Goal: Task Accomplishment & Management: Manage account settings

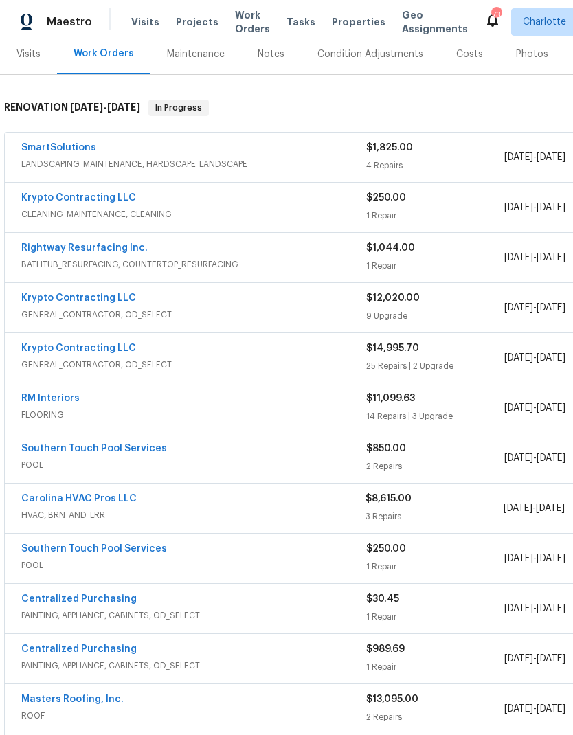
scroll to position [177, 0]
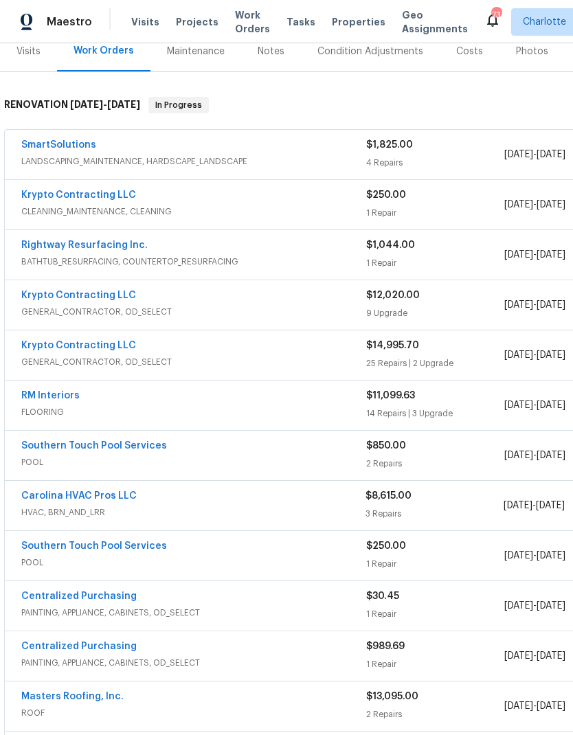
click at [45, 190] on link "Krypto Contracting LLC" at bounding box center [78, 195] width 115 height 10
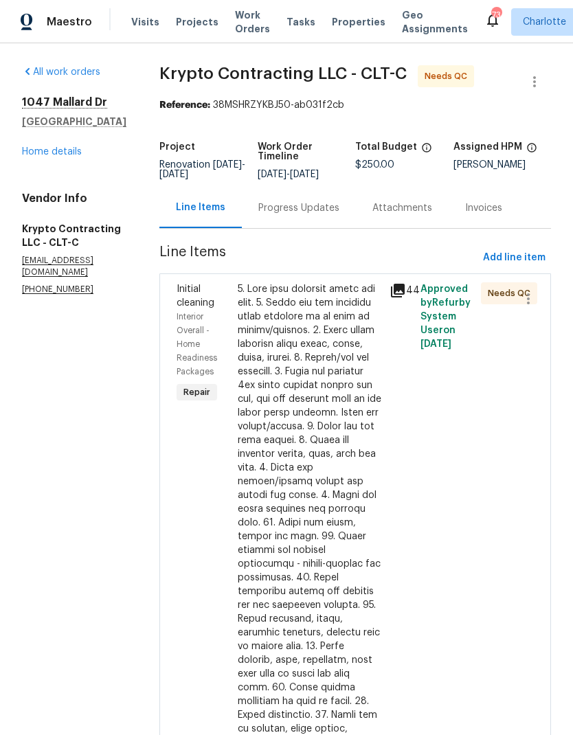
click at [201, 323] on span "Interior Overall - Home Readiness Packages" at bounding box center [197, 344] width 41 height 63
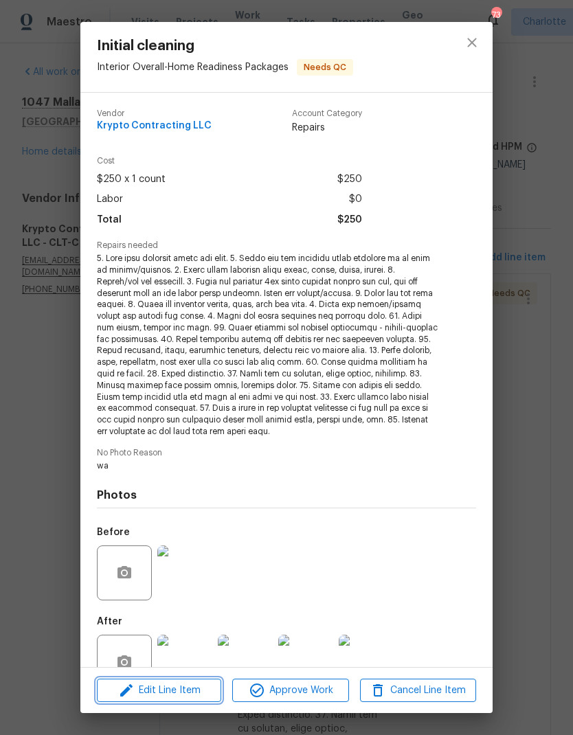
click at [132, 688] on icon "button" at bounding box center [126, 690] width 16 height 16
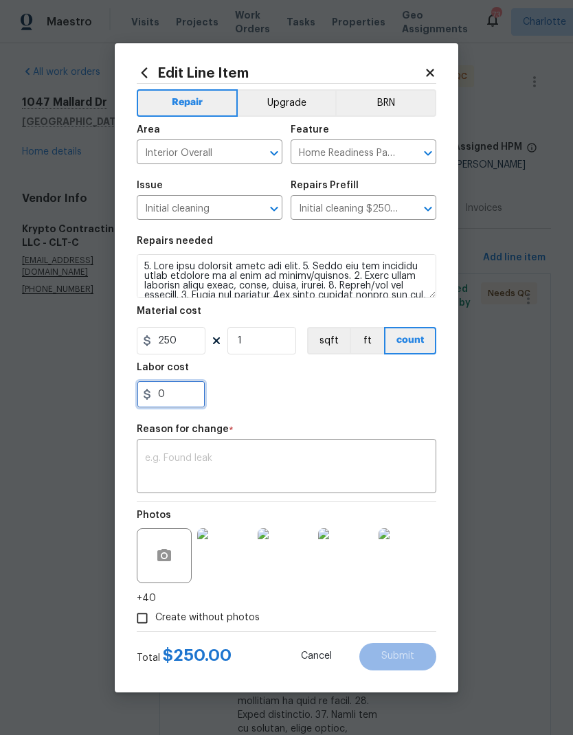
click at [181, 398] on input "0" at bounding box center [171, 394] width 69 height 27
type input "100"
click at [391, 398] on div "100" at bounding box center [287, 394] width 300 height 27
click at [358, 465] on textarea at bounding box center [286, 467] width 283 height 29
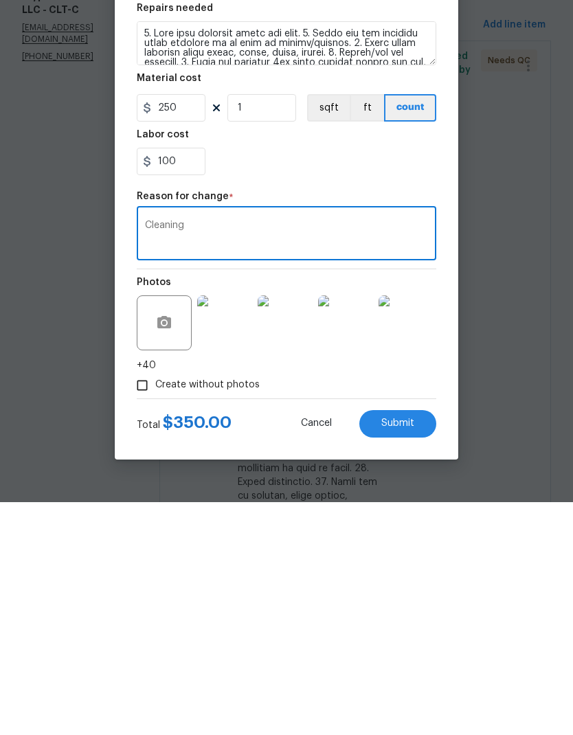
type textarea "Cleaning"
click at [423, 643] on button "Submit" at bounding box center [397, 656] width 77 height 27
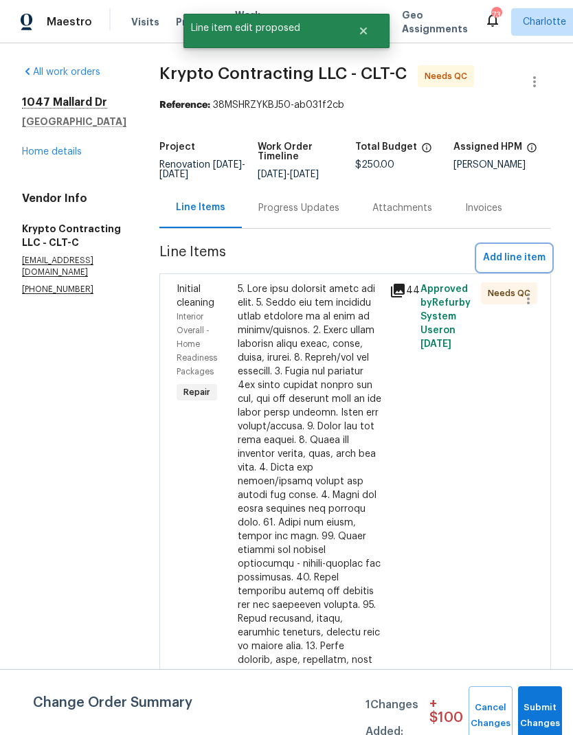
click at [532, 249] on span "Add line item" at bounding box center [514, 257] width 63 height 17
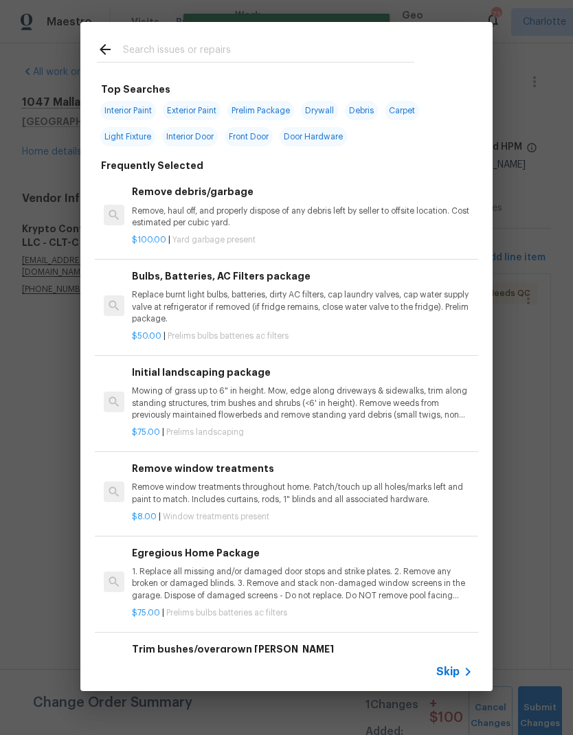
click at [138, 57] on input "text" at bounding box center [268, 51] width 291 height 21
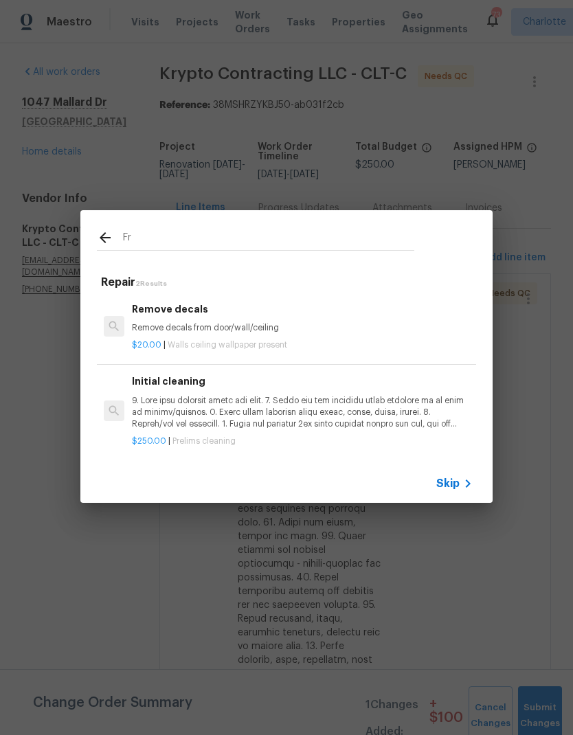
type input "F"
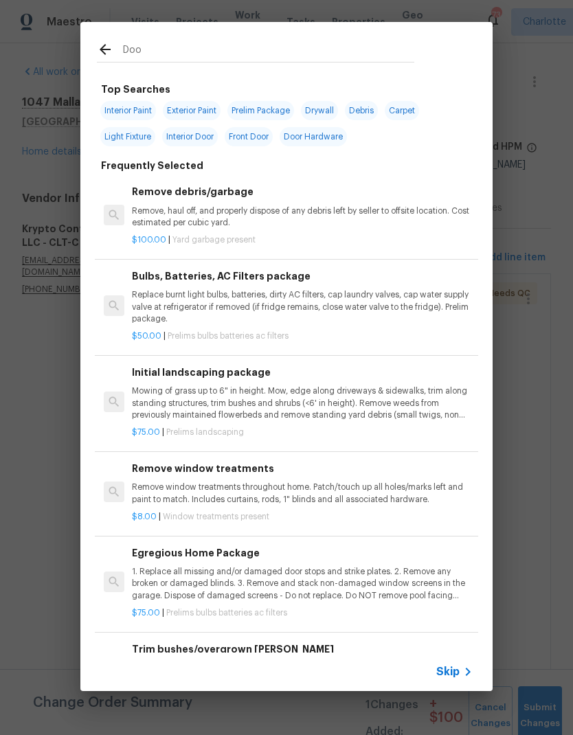
type input "Door"
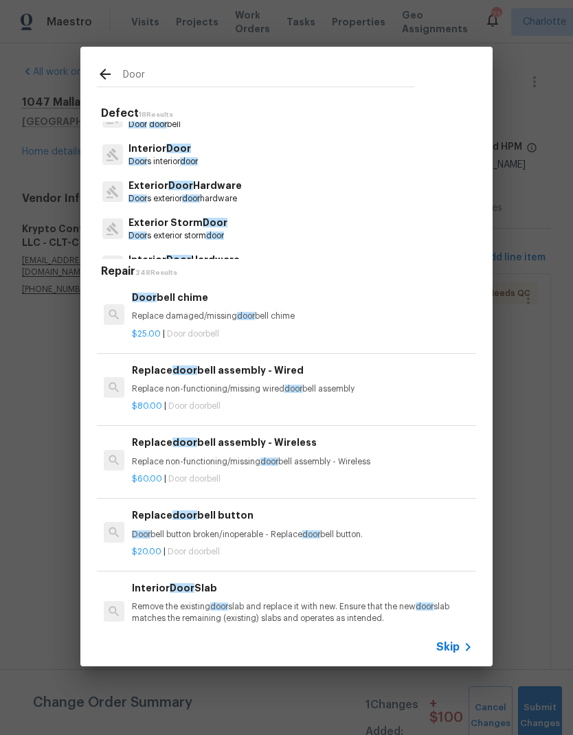
scroll to position [30, 0]
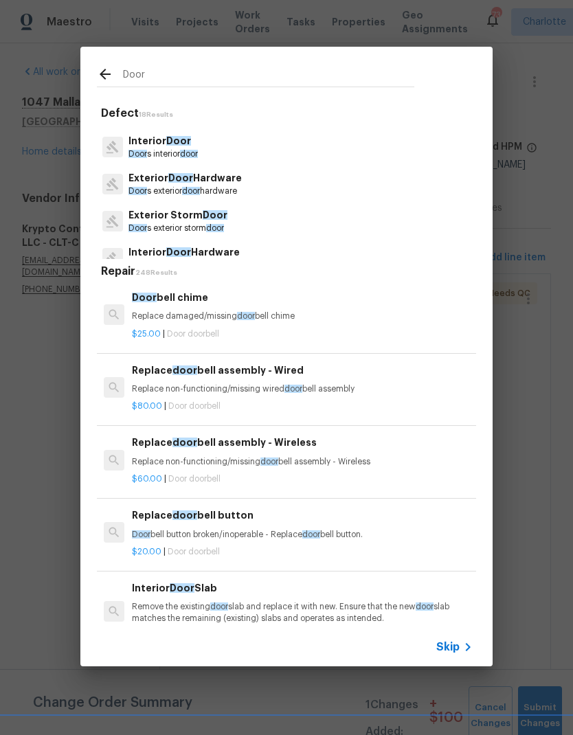
click at [149, 179] on p "Exterior Door Hardware" at bounding box center [184, 178] width 113 height 14
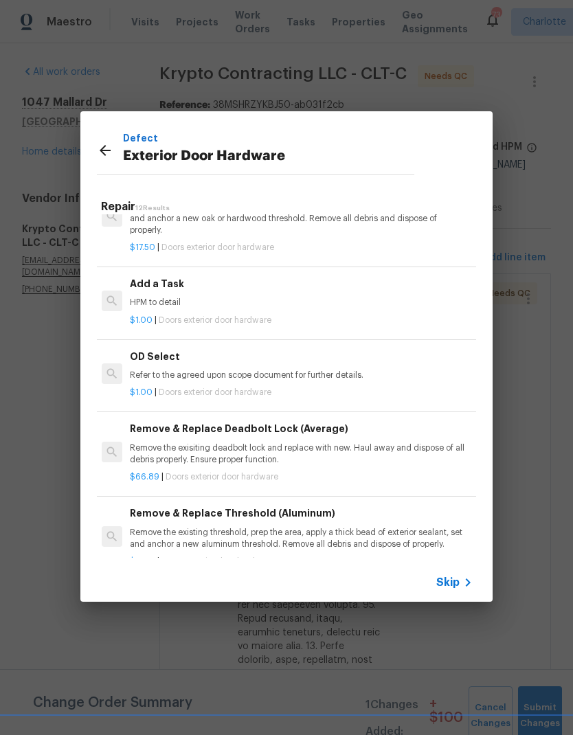
scroll to position [491, 2]
click at [139, 280] on h6 "Add a Task" at bounding box center [300, 283] width 341 height 15
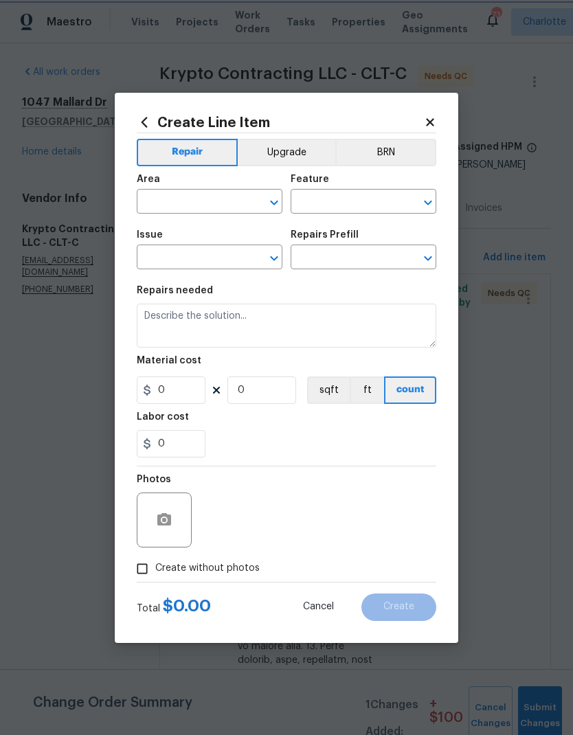
type input "Interior Door"
type input "Exterior Door Hardware"
type textarea "HPM to detail"
type input "1"
type input "Add a Task $1.00"
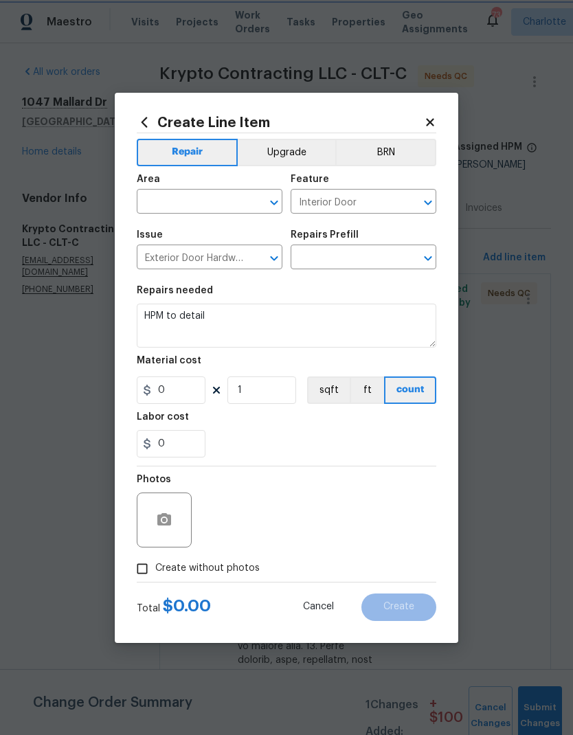
type input "1"
click at [159, 194] on input "text" at bounding box center [190, 202] width 107 height 21
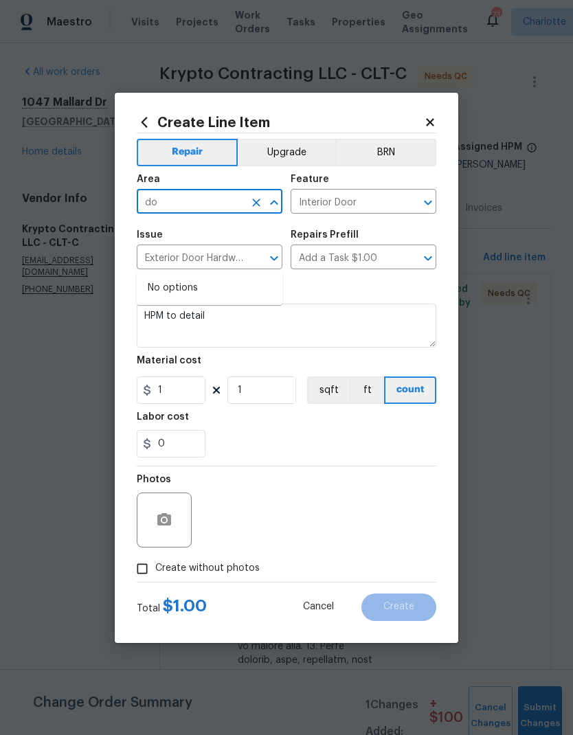
type input "d"
click at [164, 277] on li "Exterior Overall" at bounding box center [210, 288] width 146 height 23
type input "Exterior Overall"
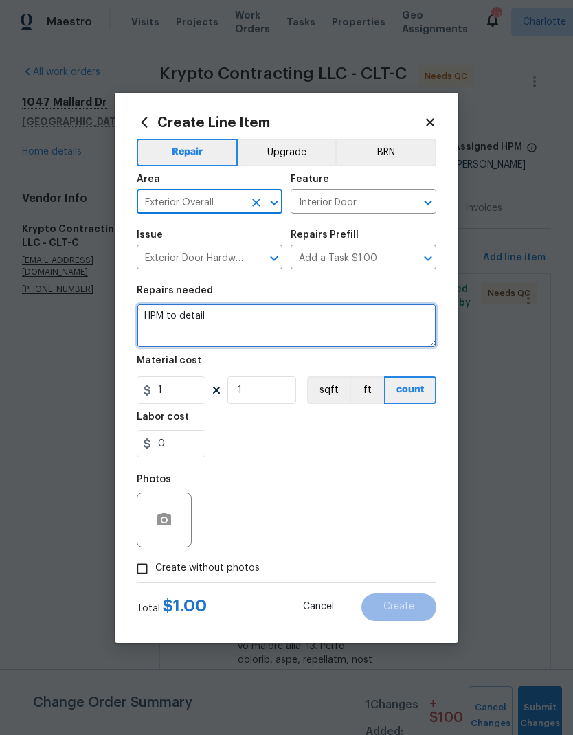
click at [156, 318] on textarea "HPM to detail" at bounding box center [287, 326] width 300 height 44
click at [151, 313] on textarea "HPM to detail" at bounding box center [287, 326] width 300 height 44
click at [150, 313] on textarea "HPM to detail" at bounding box center [287, 326] width 300 height 44
click at [230, 315] on textarea "Drill out front door and install Yale lock" at bounding box center [287, 326] width 300 height 44
click at [386, 326] on textarea "Drill out front door and install Yale lock" at bounding box center [287, 326] width 300 height 44
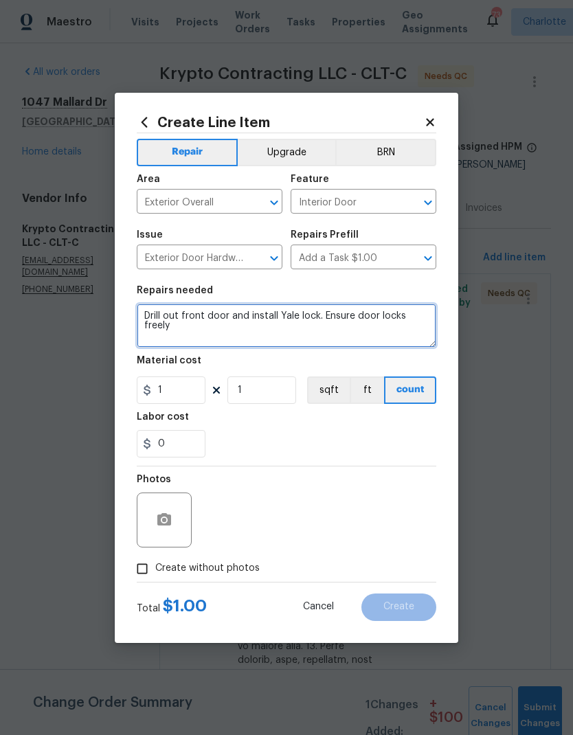
type textarea "Drill out front door and install Yale lock. Ensure door locks freely"
click at [363, 443] on div "0" at bounding box center [287, 443] width 300 height 27
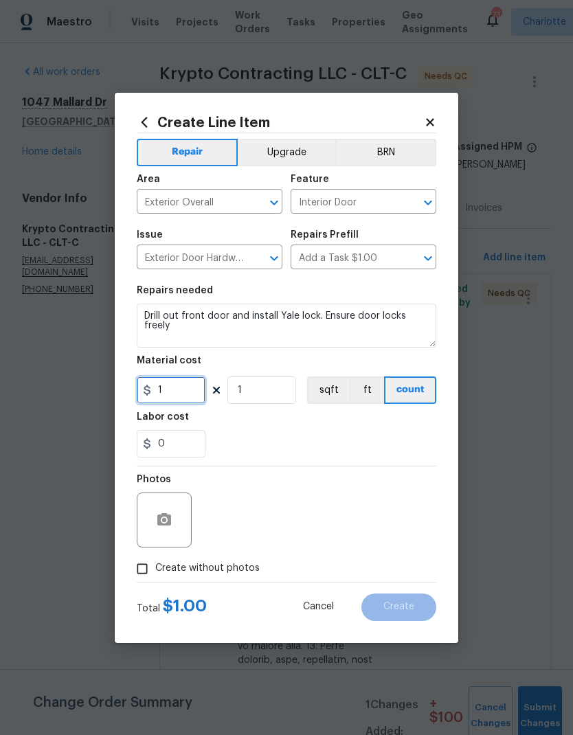
click at [176, 396] on input "1" at bounding box center [171, 390] width 69 height 27
type input "150"
click at [382, 436] on div "0" at bounding box center [287, 443] width 300 height 27
click at [154, 528] on button "button" at bounding box center [164, 520] width 33 height 33
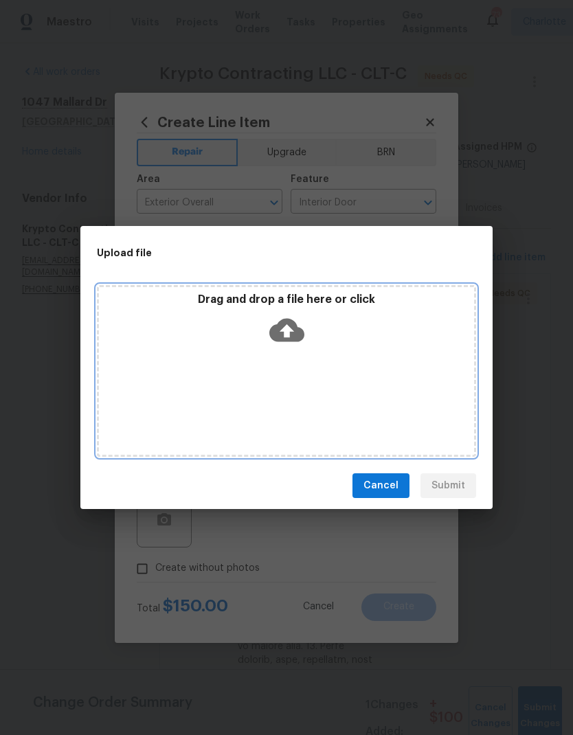
click at [191, 337] on div "Drag and drop a file here or click" at bounding box center [286, 322] width 375 height 59
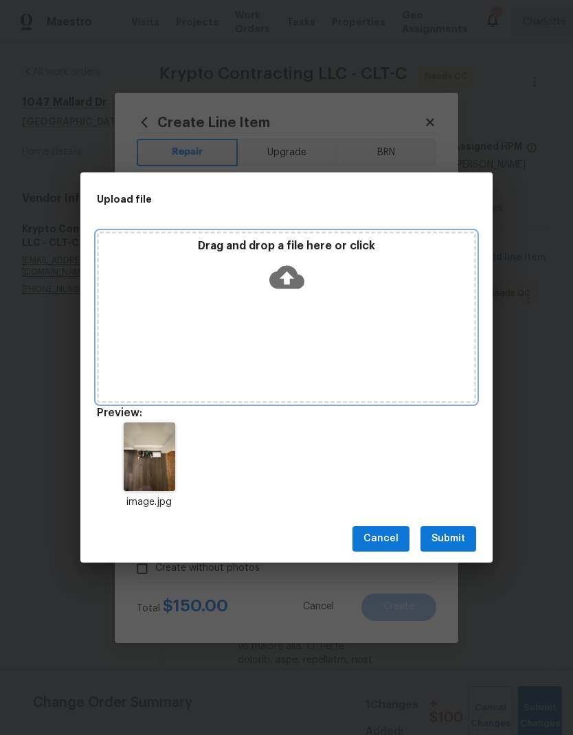
click at [386, 324] on div "Drag and drop a file here or click" at bounding box center [286, 318] width 379 height 172
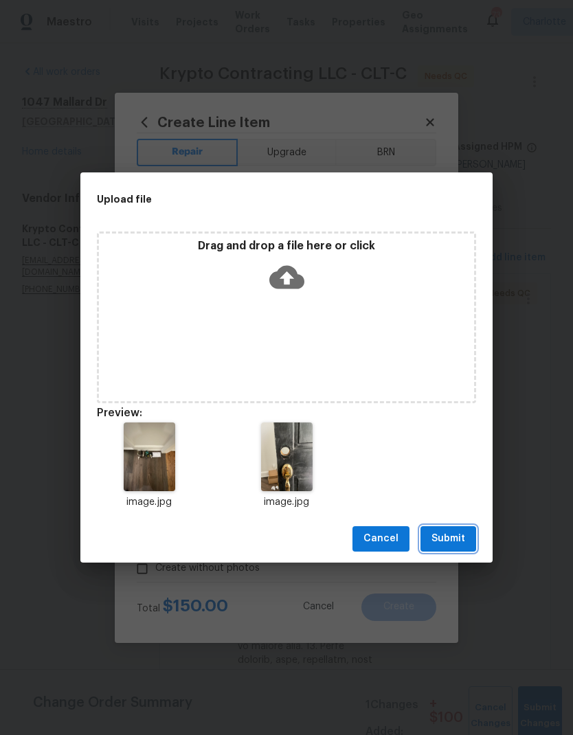
click at [461, 532] on span "Submit" at bounding box center [448, 538] width 34 height 17
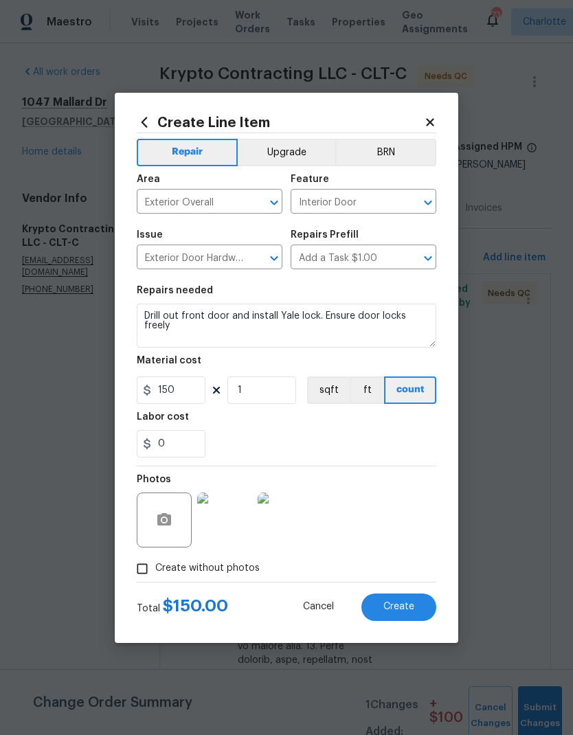
click at [405, 612] on span "Create" at bounding box center [398, 607] width 31 height 10
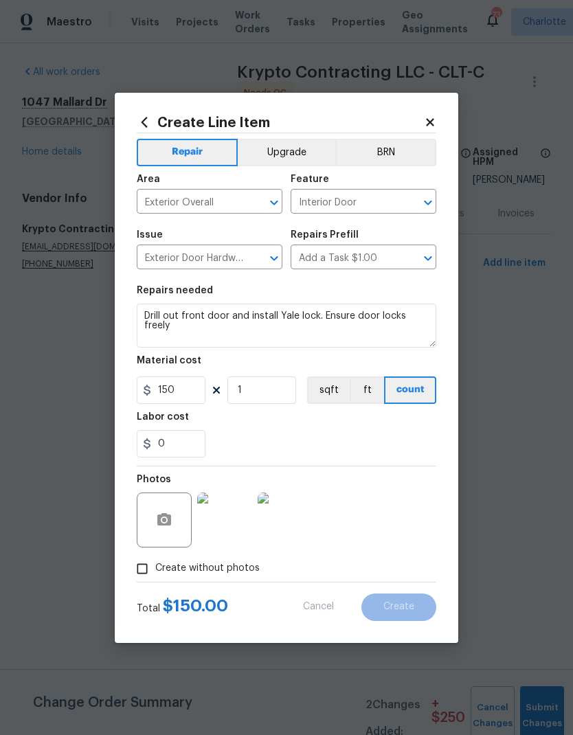
scroll to position [0, 0]
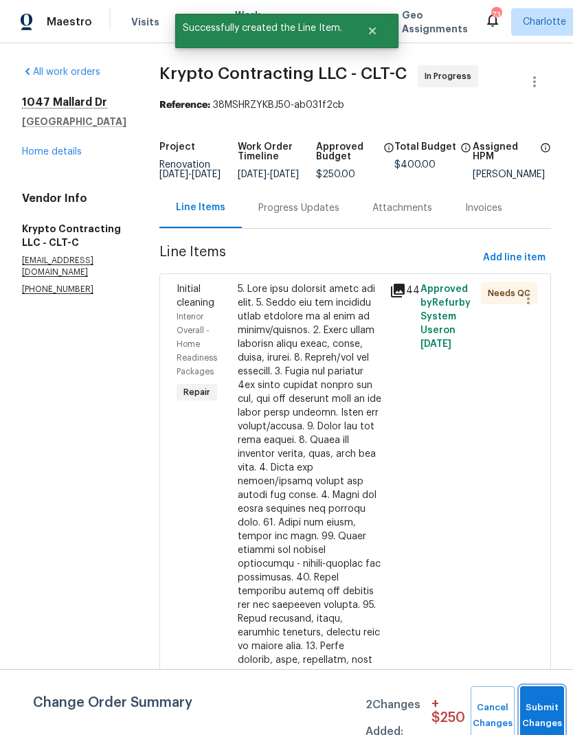
click at [547, 711] on button "Submit Changes" at bounding box center [542, 715] width 44 height 59
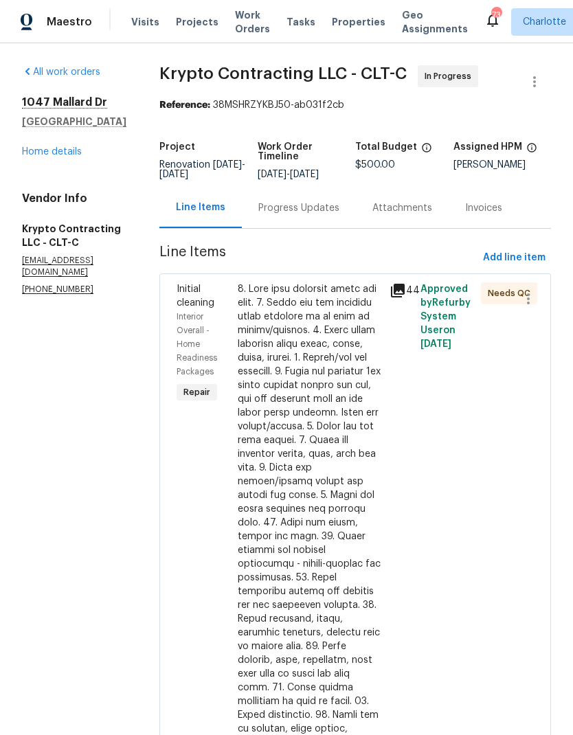
click at [43, 152] on link "Home details" at bounding box center [52, 152] width 60 height 10
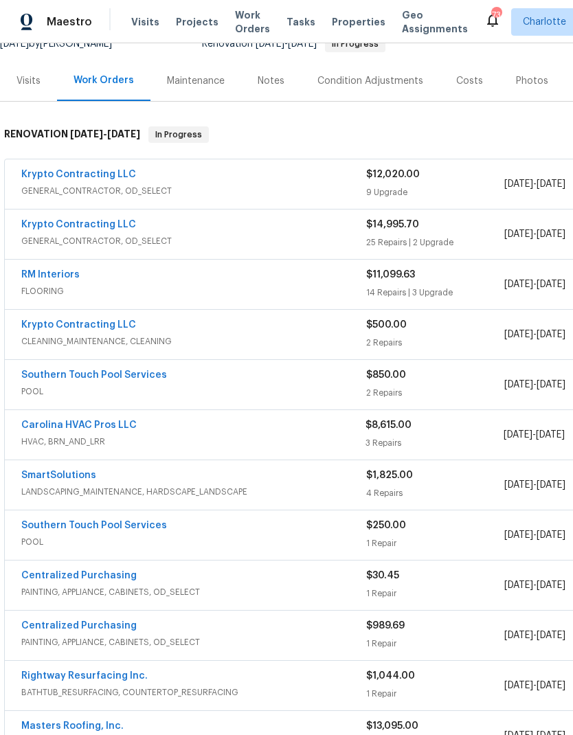
scroll to position [148, 0]
click at [54, 374] on link "Southern Touch Pool Services" at bounding box center [94, 375] width 146 height 10
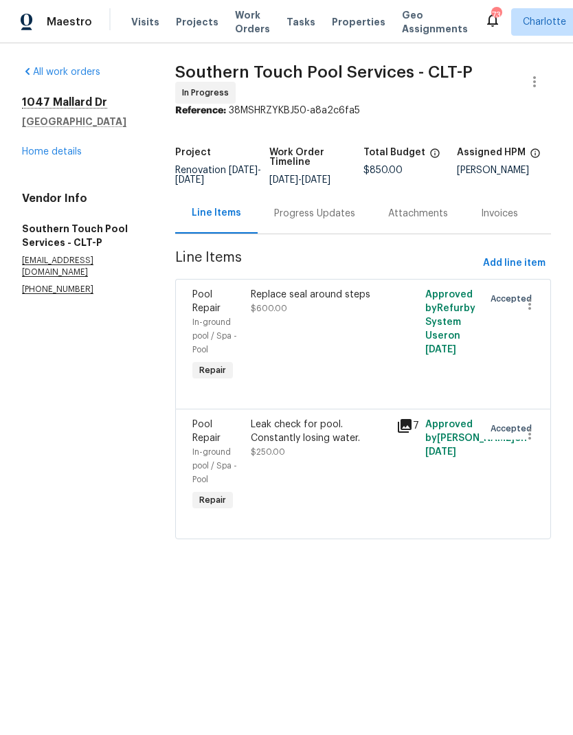
click at [324, 221] on div "Progress Updates" at bounding box center [314, 214] width 81 height 14
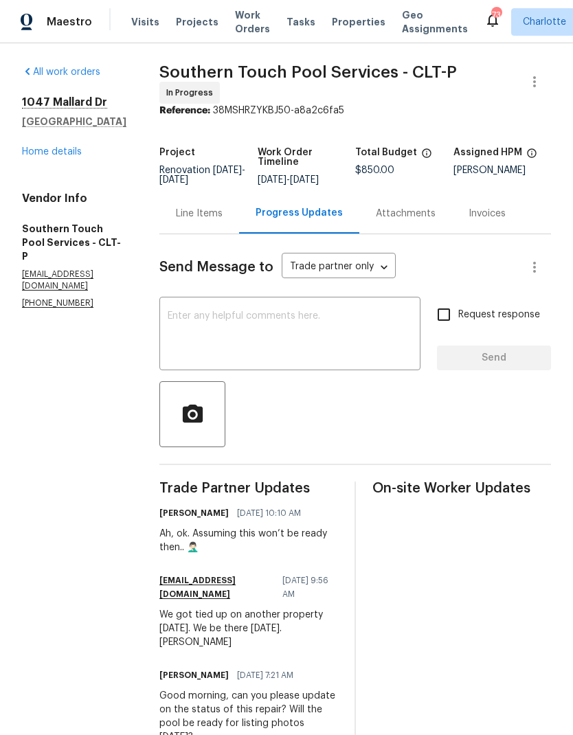
click at [304, 359] on textarea at bounding box center [290, 335] width 245 height 48
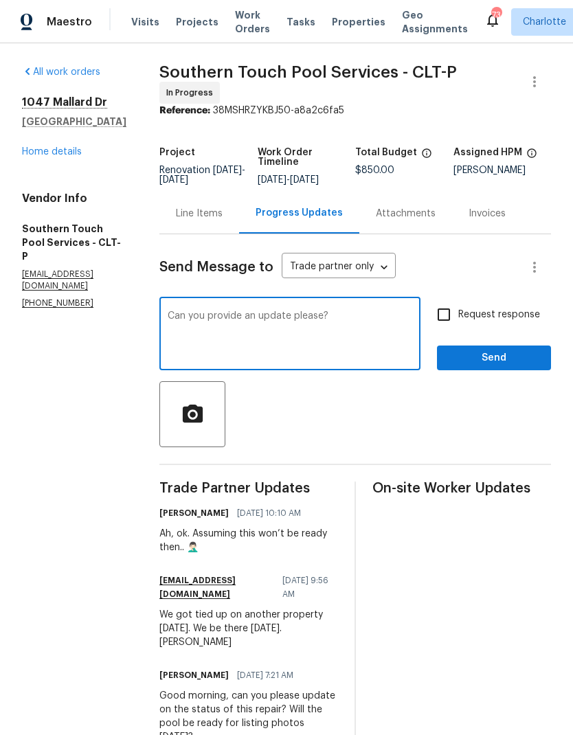
type textarea "Can you provide an update please?"
click at [449, 329] on input "Request response" at bounding box center [443, 314] width 29 height 29
checkbox input "true"
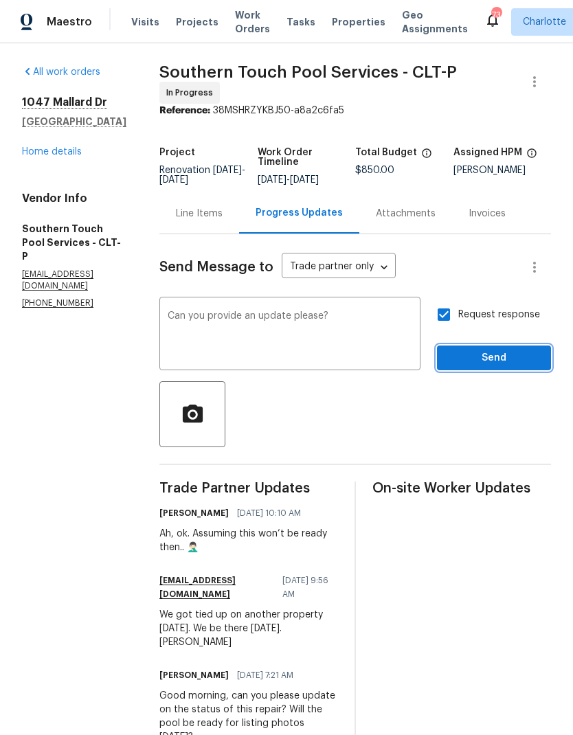
click at [513, 357] on button "Send" at bounding box center [494, 358] width 114 height 25
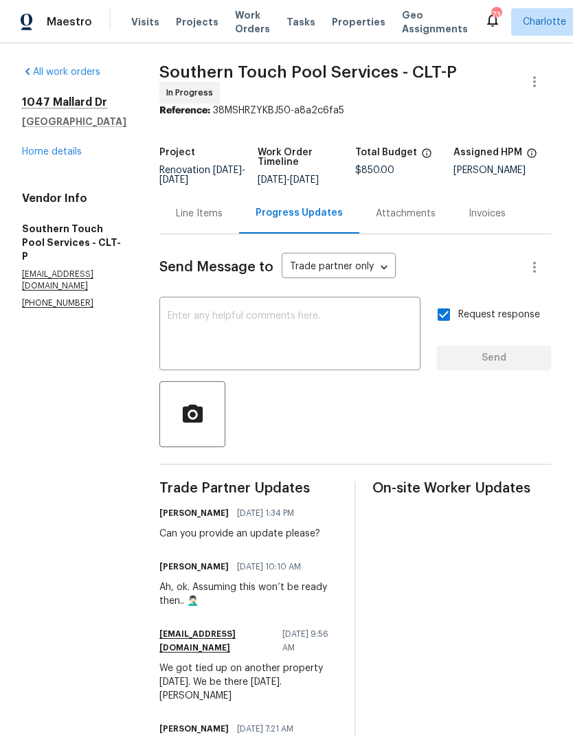
click at [49, 148] on link "Home details" at bounding box center [52, 152] width 60 height 10
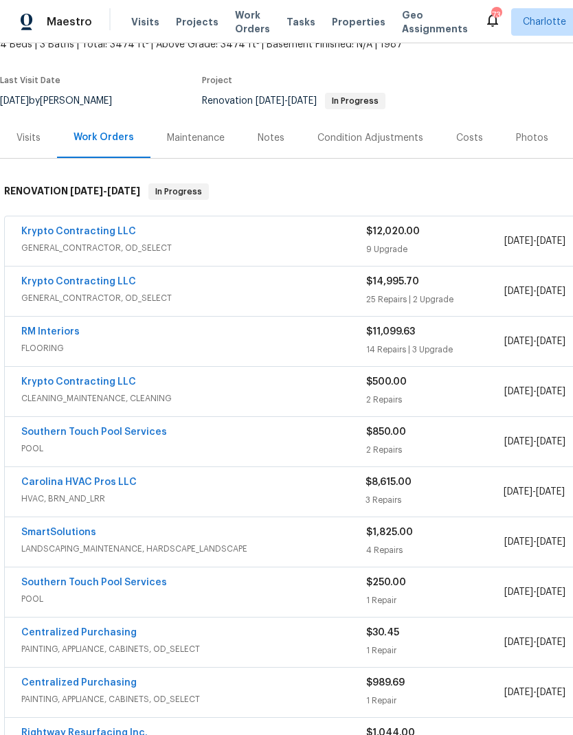
scroll to position [91, 0]
click at [49, 230] on link "Krypto Contracting LLC" at bounding box center [78, 232] width 115 height 10
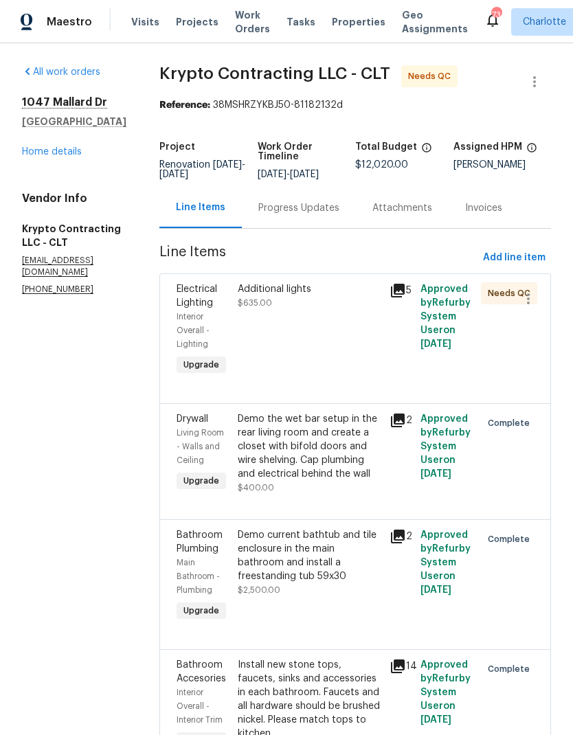
click at [201, 325] on span "Interior Overall - Lighting" at bounding box center [193, 331] width 33 height 36
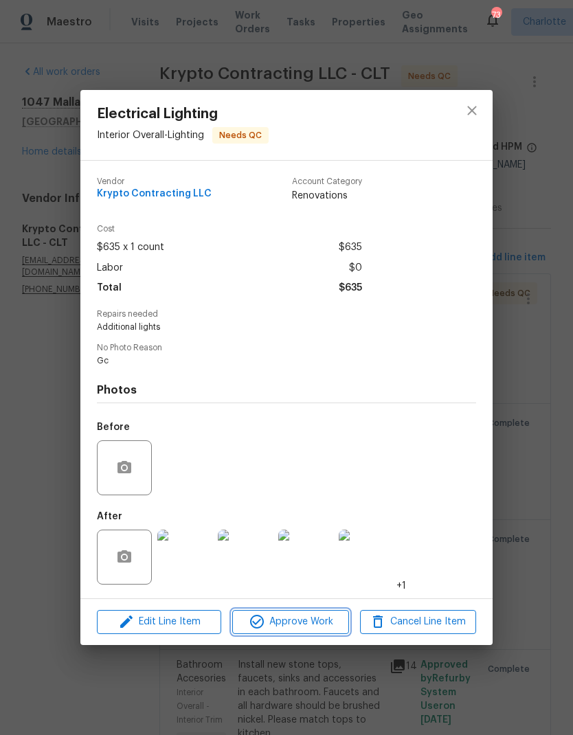
click at [298, 628] on span "Approve Work" at bounding box center [290, 622] width 108 height 17
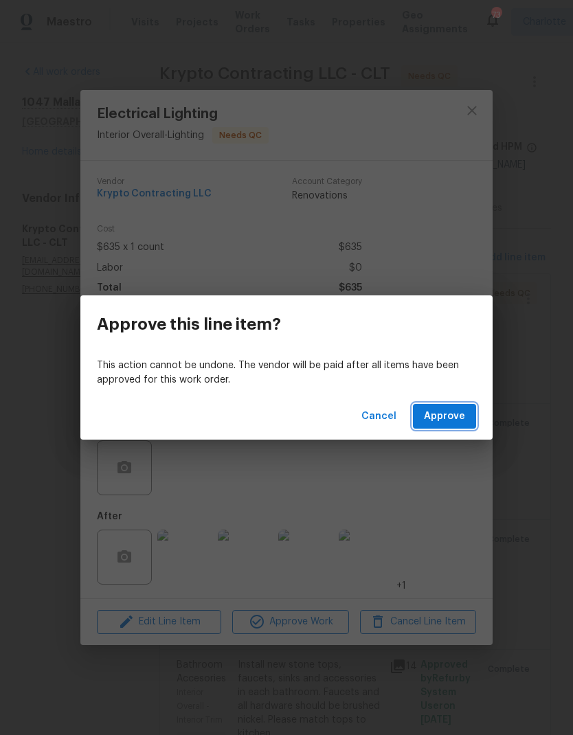
click at [461, 411] on span "Approve" at bounding box center [444, 416] width 41 height 17
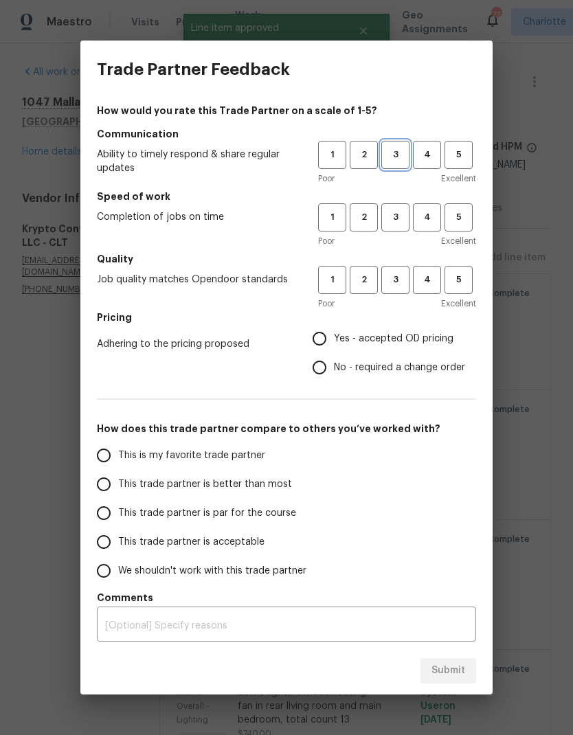
click at [389, 157] on span "3" at bounding box center [395, 155] width 25 height 16
click at [401, 218] on span "3" at bounding box center [395, 218] width 25 height 16
click at [403, 272] on button "3" at bounding box center [395, 280] width 28 height 28
click at [320, 337] on input "Yes - accepted OD pricing" at bounding box center [319, 338] width 29 height 29
radio input "true"
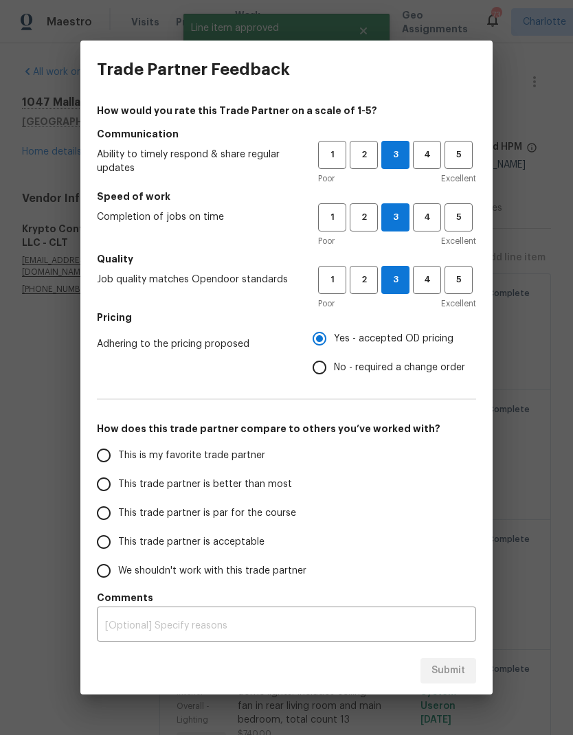
click at [327, 375] on input "No - required a change order" at bounding box center [319, 367] width 29 height 29
radio input "true"
click at [101, 515] on input "This trade partner is par for the course" at bounding box center [103, 513] width 29 height 29
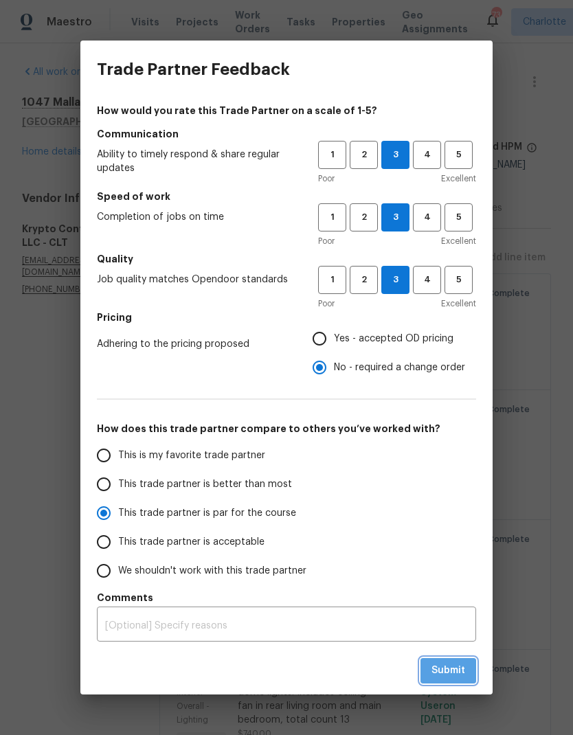
click at [447, 672] on span "Submit" at bounding box center [448, 670] width 34 height 17
radio input "true"
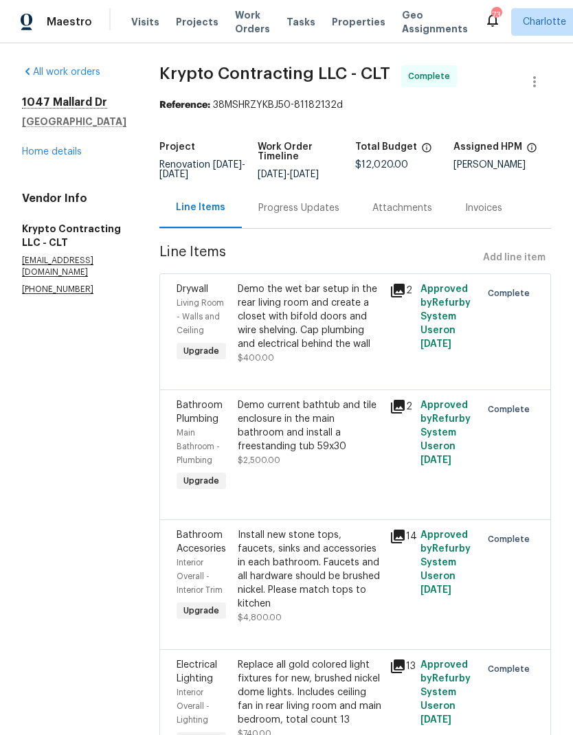
click at [27, 151] on link "Home details" at bounding box center [52, 152] width 60 height 10
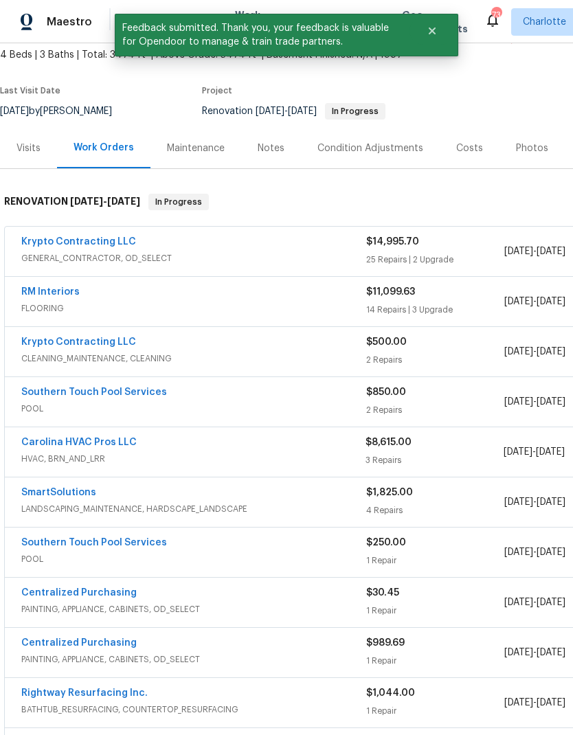
scroll to position [80, 0]
click at [56, 242] on link "Krypto Contracting LLC" at bounding box center [78, 242] width 115 height 10
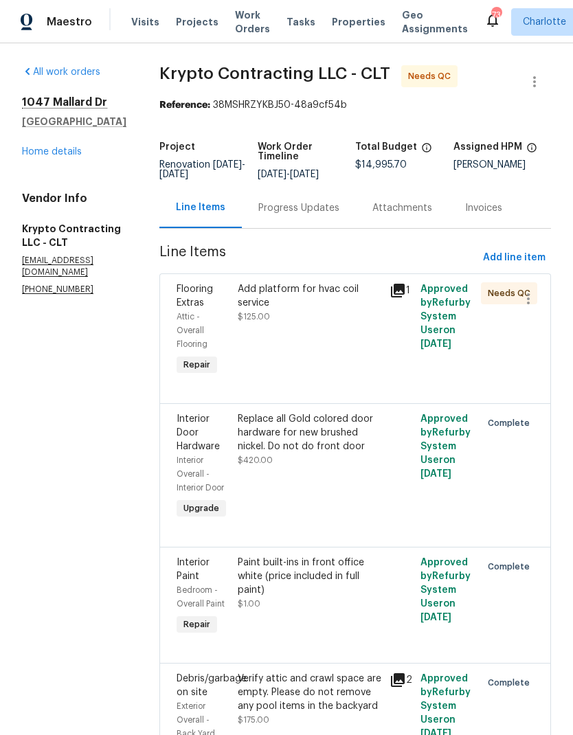
click at [199, 307] on span "Flooring Extras" at bounding box center [195, 295] width 36 height 23
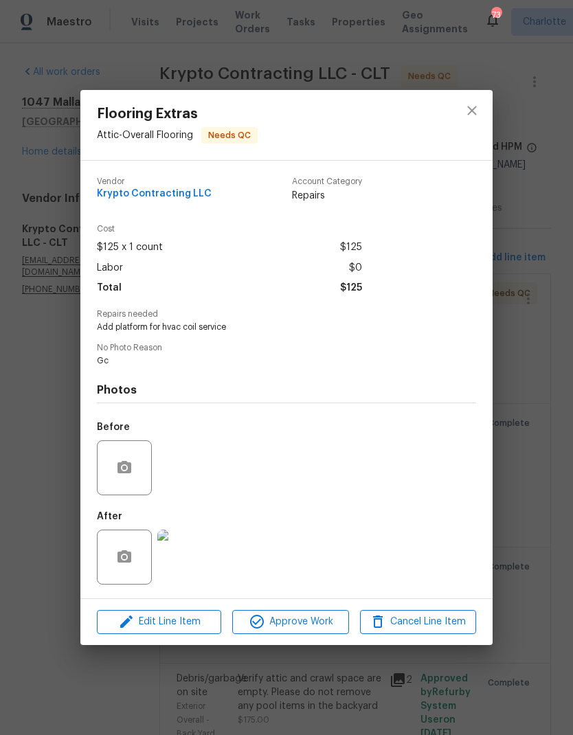
click at [199, 565] on img at bounding box center [184, 557] width 55 height 55
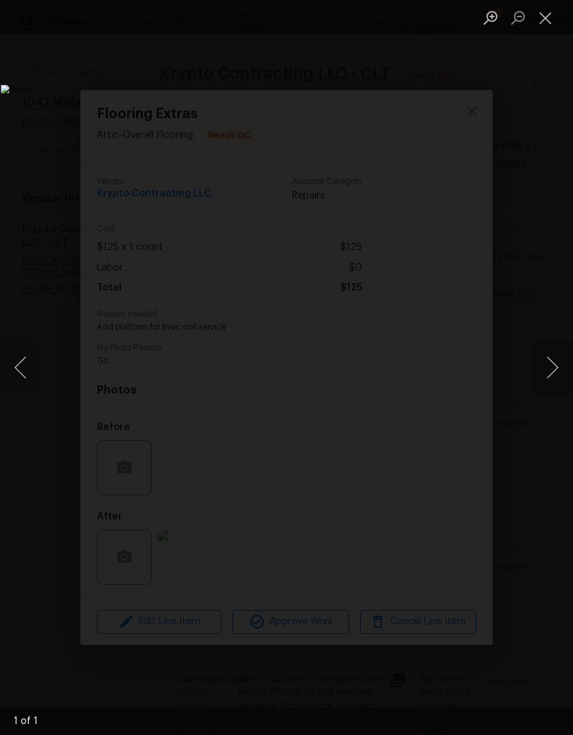
click at [547, 376] on button "Next image" at bounding box center [552, 367] width 41 height 55
click at [547, 16] on button "Close lightbox" at bounding box center [545, 17] width 27 height 24
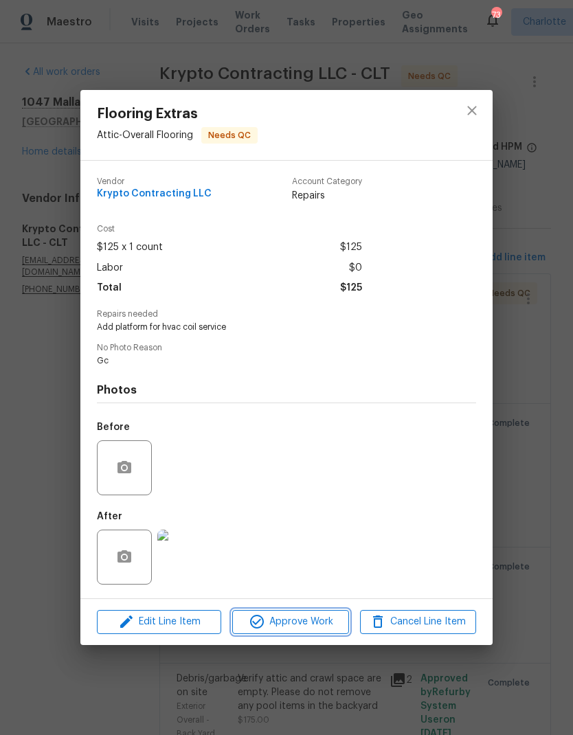
click at [300, 631] on span "Approve Work" at bounding box center [290, 622] width 108 height 17
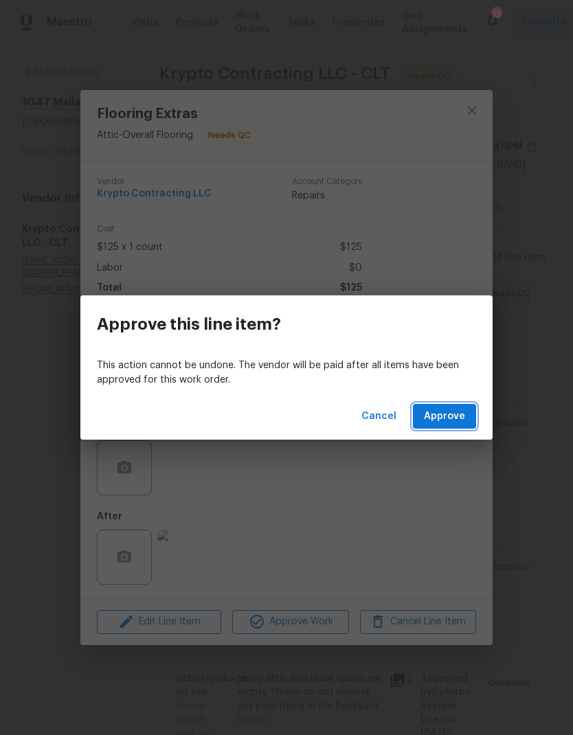
click at [449, 420] on span "Approve" at bounding box center [444, 416] width 41 height 17
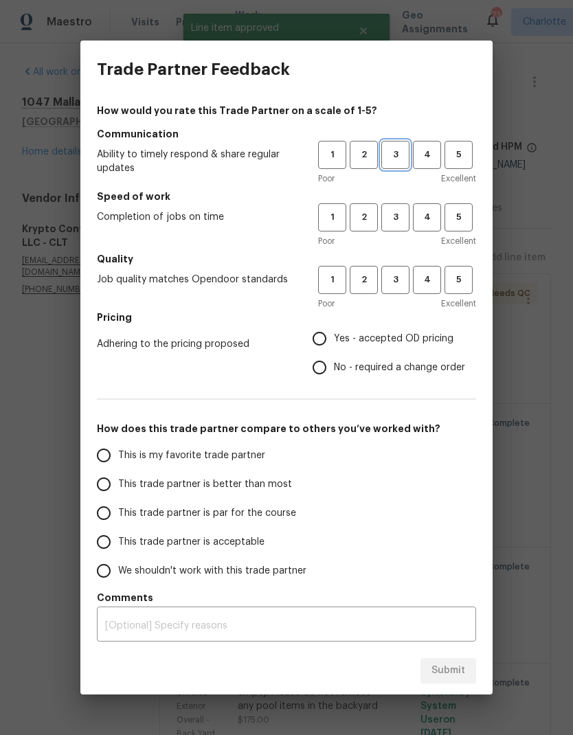
click at [396, 166] on button "3" at bounding box center [395, 155] width 28 height 28
click at [398, 223] on span "3" at bounding box center [395, 218] width 25 height 16
click at [407, 267] on button "3" at bounding box center [395, 280] width 28 height 28
click at [326, 338] on input "Yes - accepted OD pricing" at bounding box center [319, 338] width 29 height 29
radio input "true"
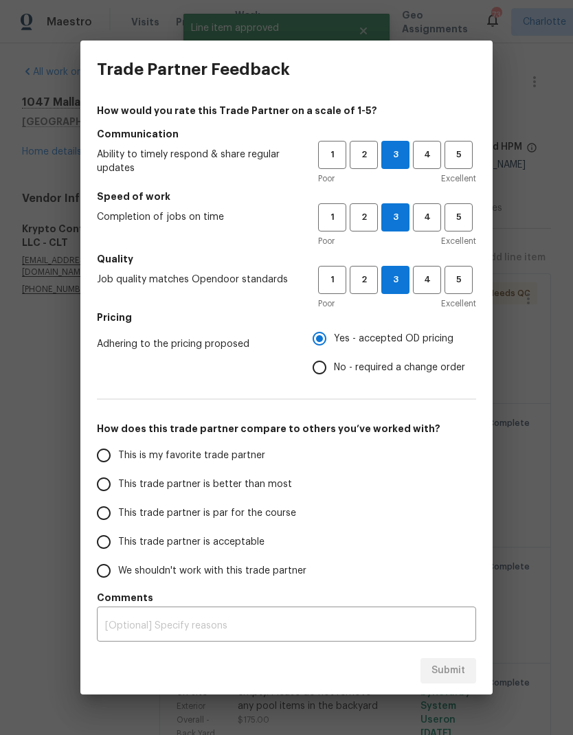
click at [110, 510] on input "This trade partner is par for the course" at bounding box center [103, 513] width 29 height 29
click at [458, 675] on span "Submit" at bounding box center [448, 670] width 34 height 17
radio input "true"
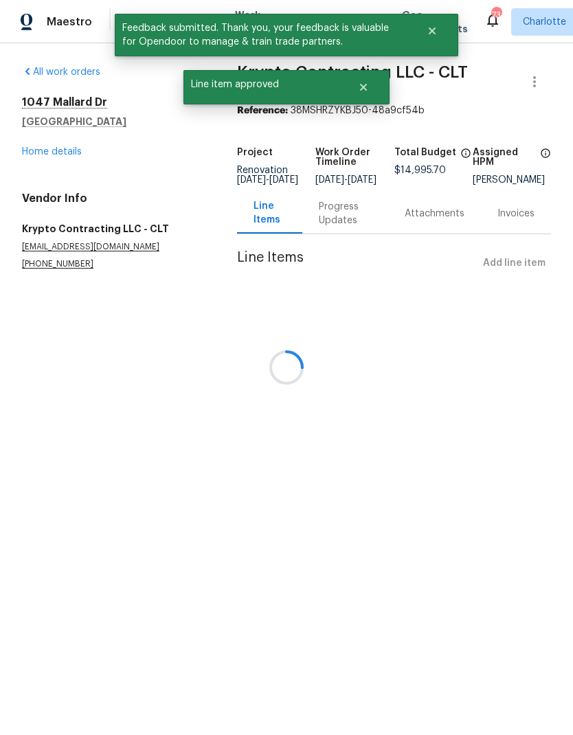
click at [43, 156] on div at bounding box center [286, 367] width 573 height 735
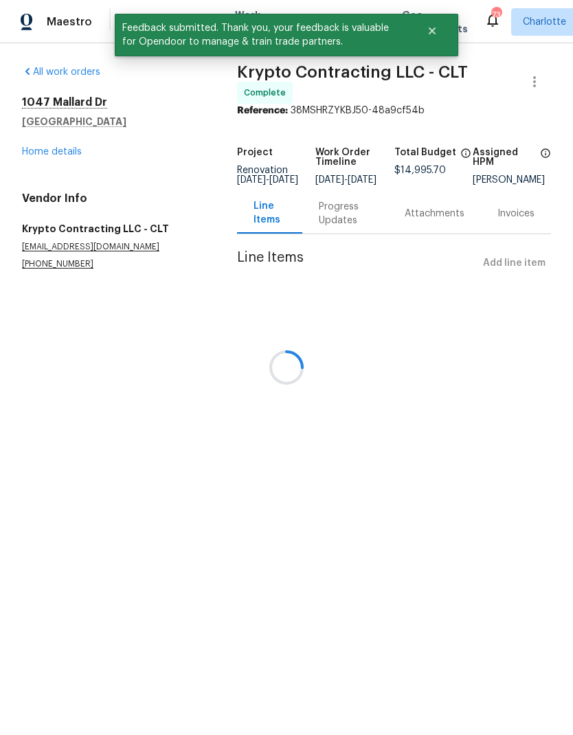
click at [36, 157] on div at bounding box center [286, 367] width 573 height 735
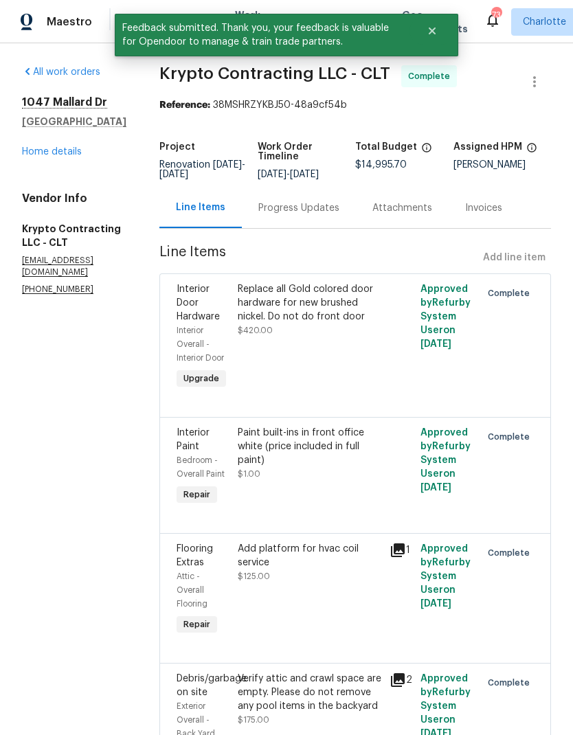
click at [41, 151] on link "Home details" at bounding box center [52, 152] width 60 height 10
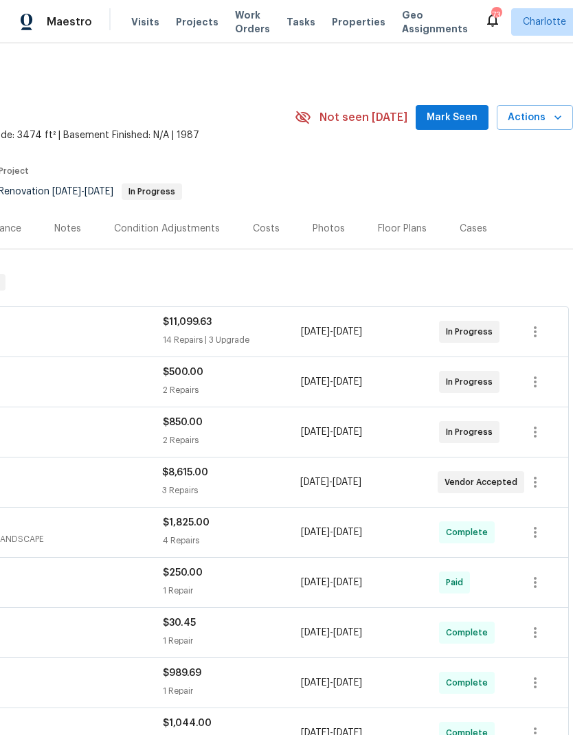
scroll to position [0, 203]
click at [467, 116] on span "Mark Seen" at bounding box center [452, 117] width 51 height 17
